Goal: Information Seeking & Learning: Learn about a topic

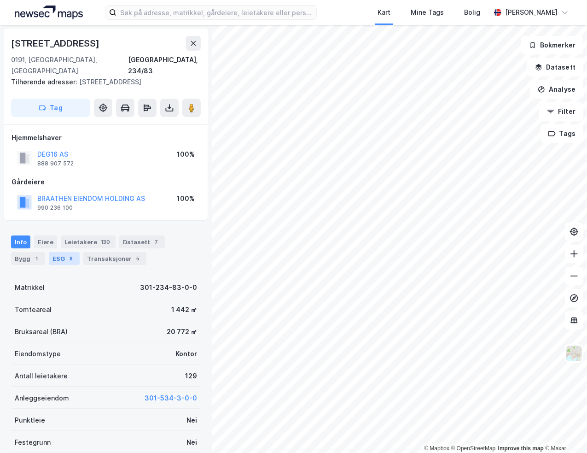
click at [56, 257] on div "ESG 8" at bounding box center [64, 258] width 31 height 13
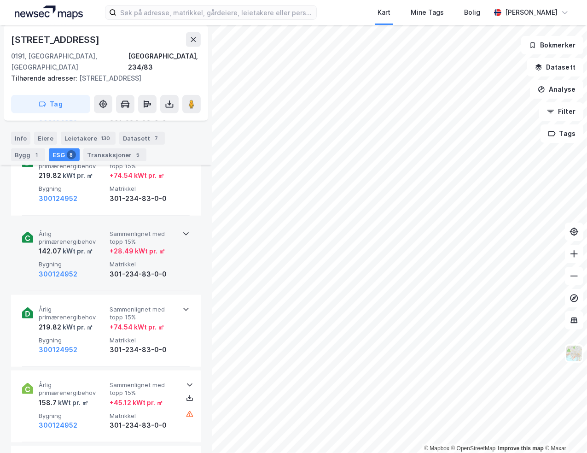
scroll to position [553, 0]
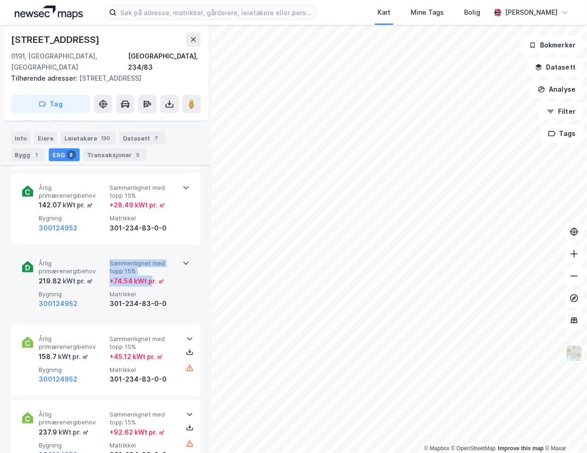
drag, startPoint x: 107, startPoint y: 283, endPoint x: 149, endPoint y: 285, distance: 42.4
click at [149, 285] on div "Årlig primærenergibehov 219.82 kWt pr. ㎡ Sammenlignet med topp 15% + 74.54 kWt …" at bounding box center [108, 284] width 138 height 50
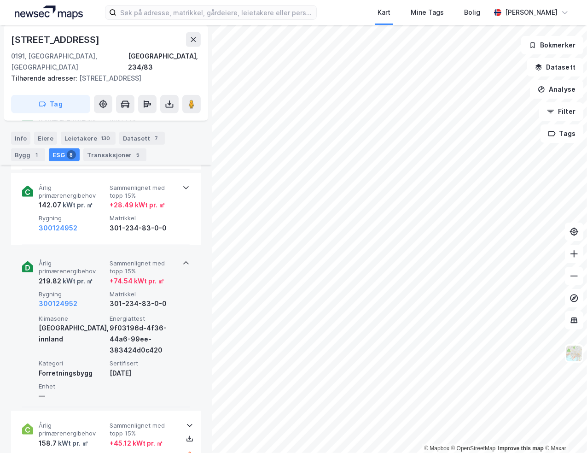
drag, startPoint x: 90, startPoint y: 258, endPoint x: 97, endPoint y: 259, distance: 7.0
click at [92, 259] on span "Årlig primærenergibehov" at bounding box center [72, 267] width 67 height 16
